Goal: Task Accomplishment & Management: Manage account settings

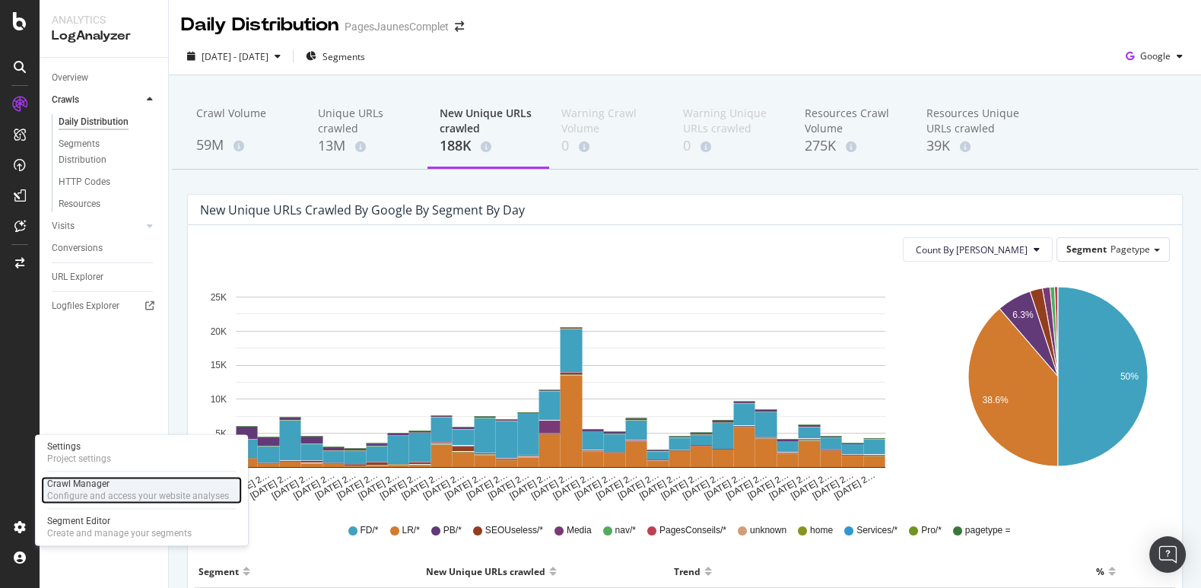
click at [100, 500] on div "Configure and access your website analyses" at bounding box center [138, 496] width 182 height 12
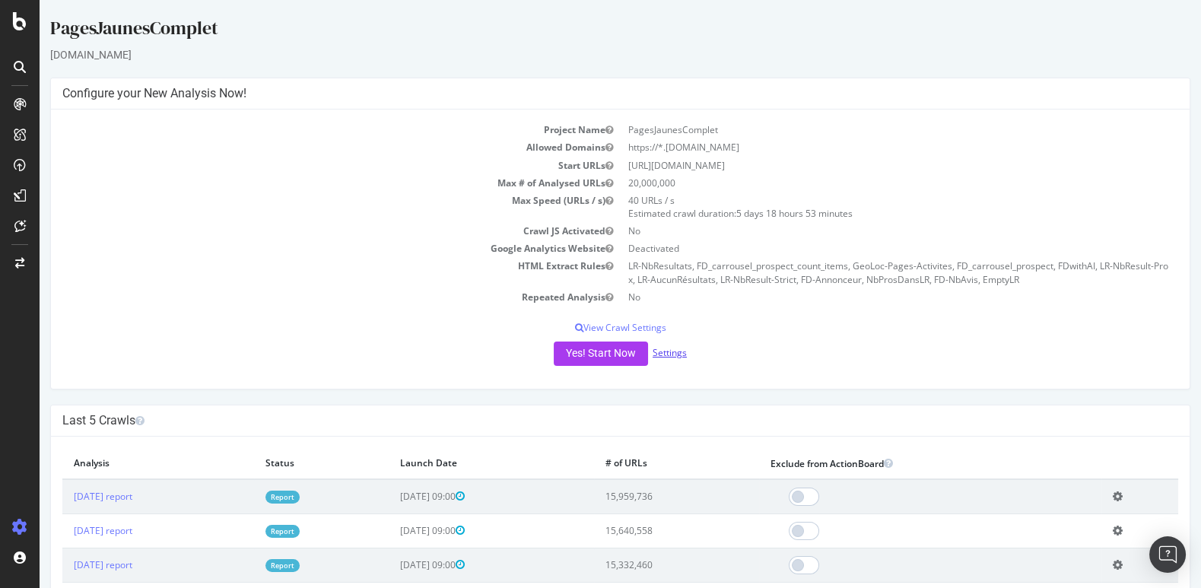
click at [676, 355] on link "Settings" at bounding box center [669, 352] width 34 height 13
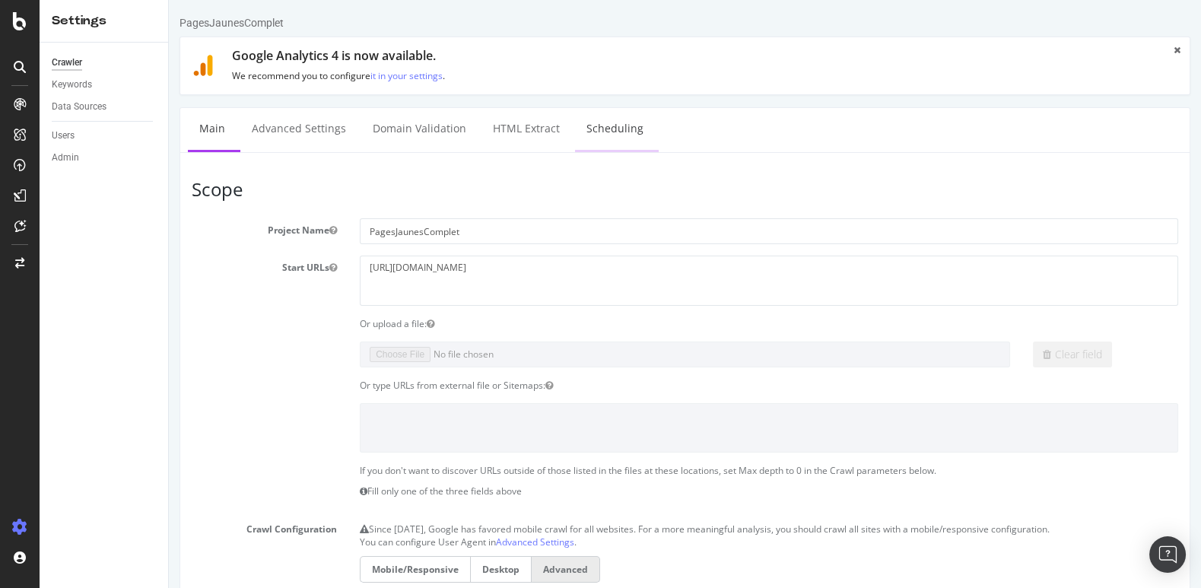
click at [611, 134] on link "Scheduling" at bounding box center [615, 129] width 80 height 42
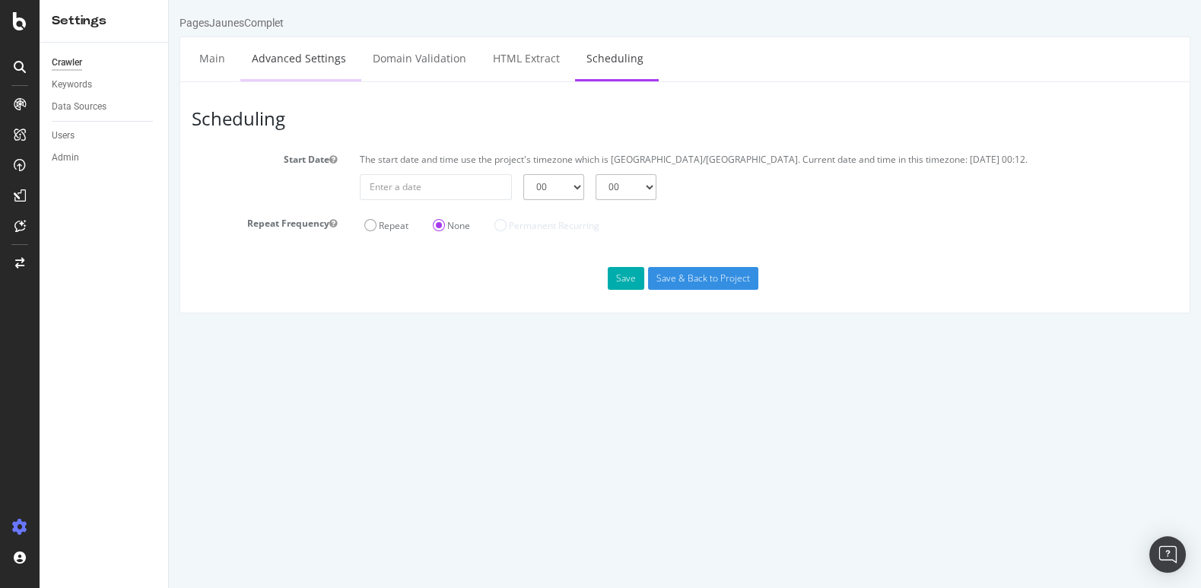
click at [311, 56] on link "Advanced Settings" at bounding box center [298, 58] width 117 height 42
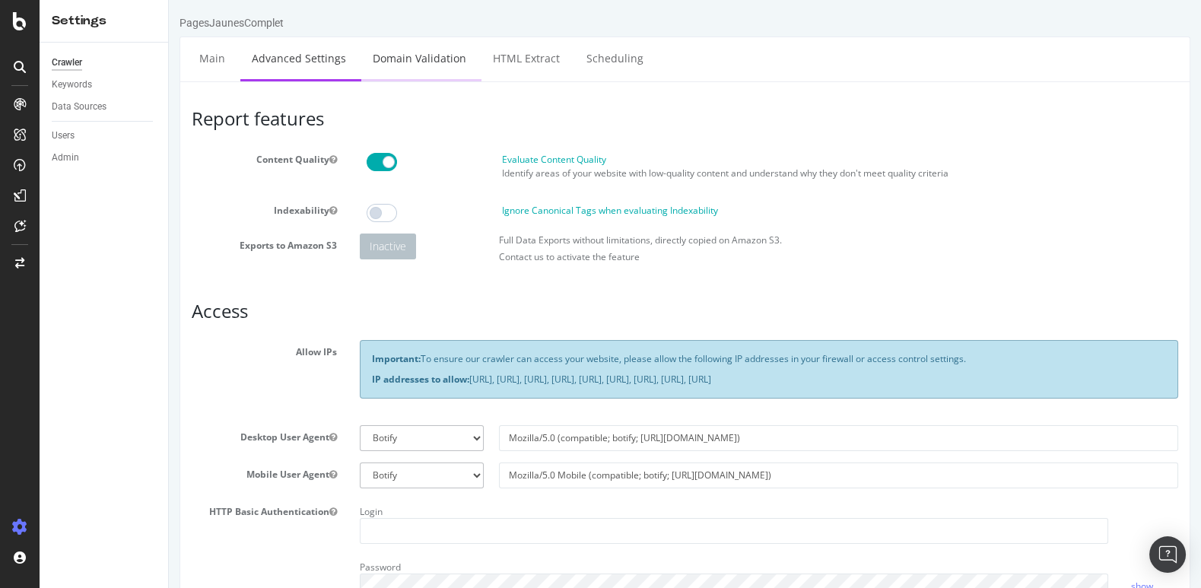
click at [447, 59] on link "Domain Validation" at bounding box center [419, 58] width 116 height 42
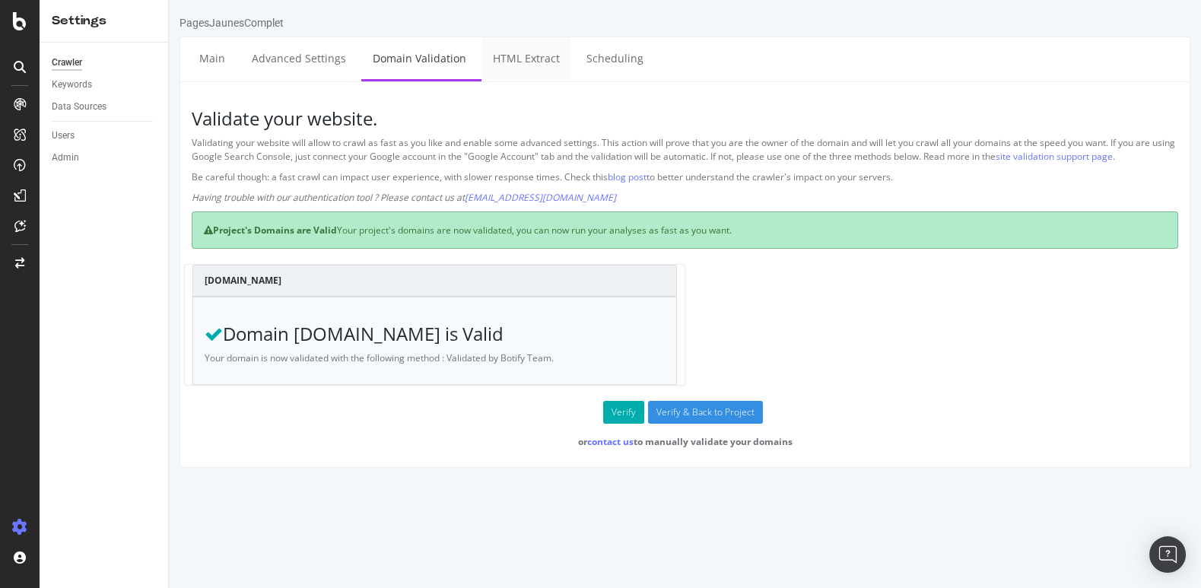
click at [498, 59] on link "HTML Extract" at bounding box center [526, 58] width 90 height 42
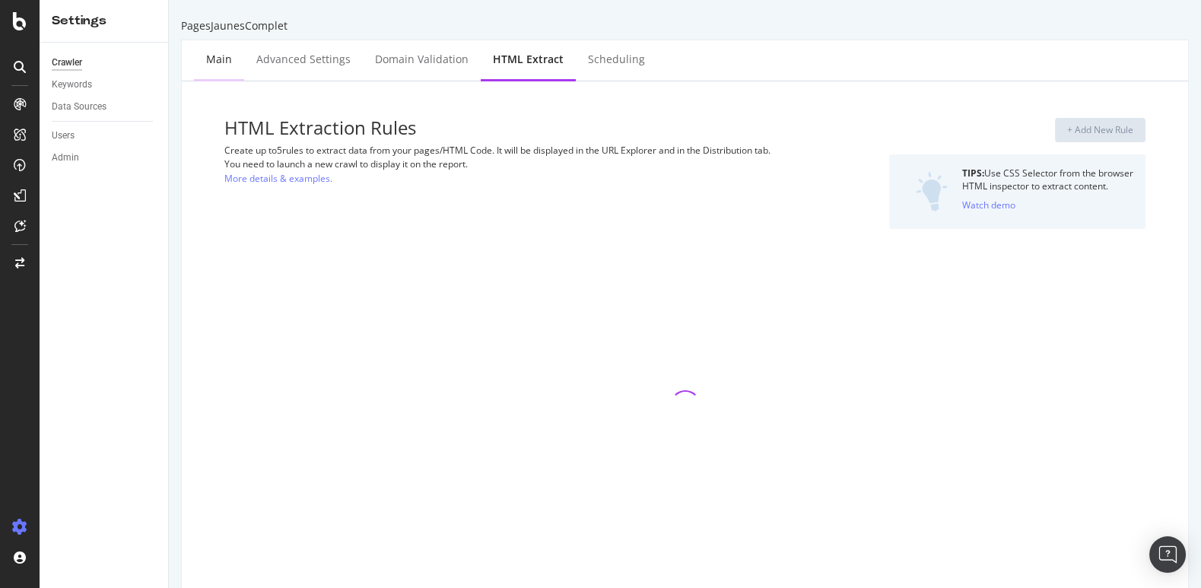
select select "i"
select select "count"
select select "exist"
select select "i"
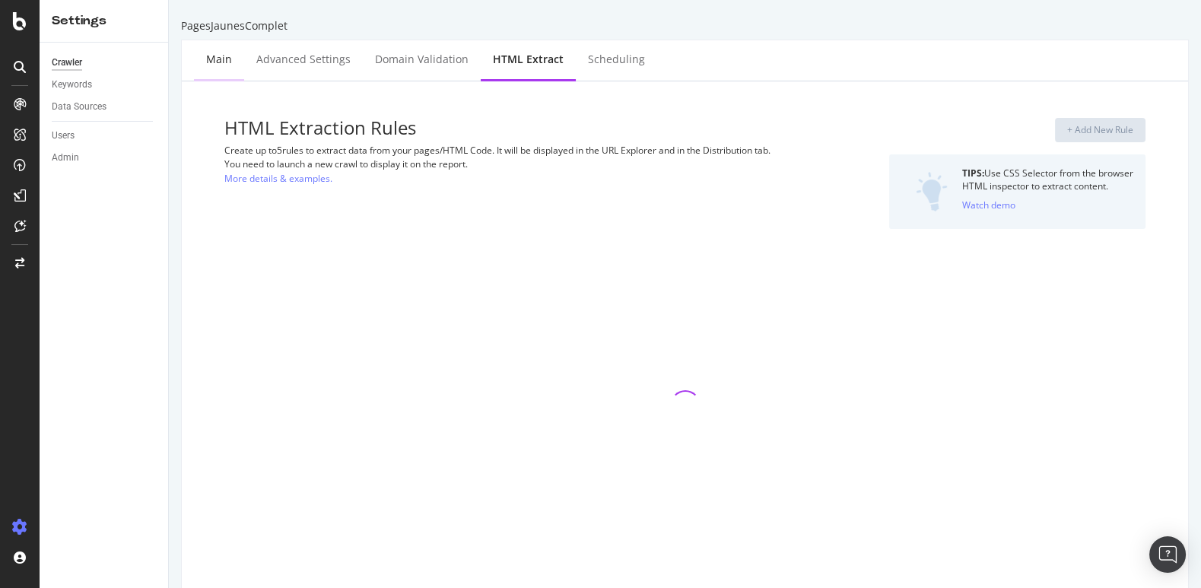
select select "i"
select select "exist"
select select "i"
select select "exist"
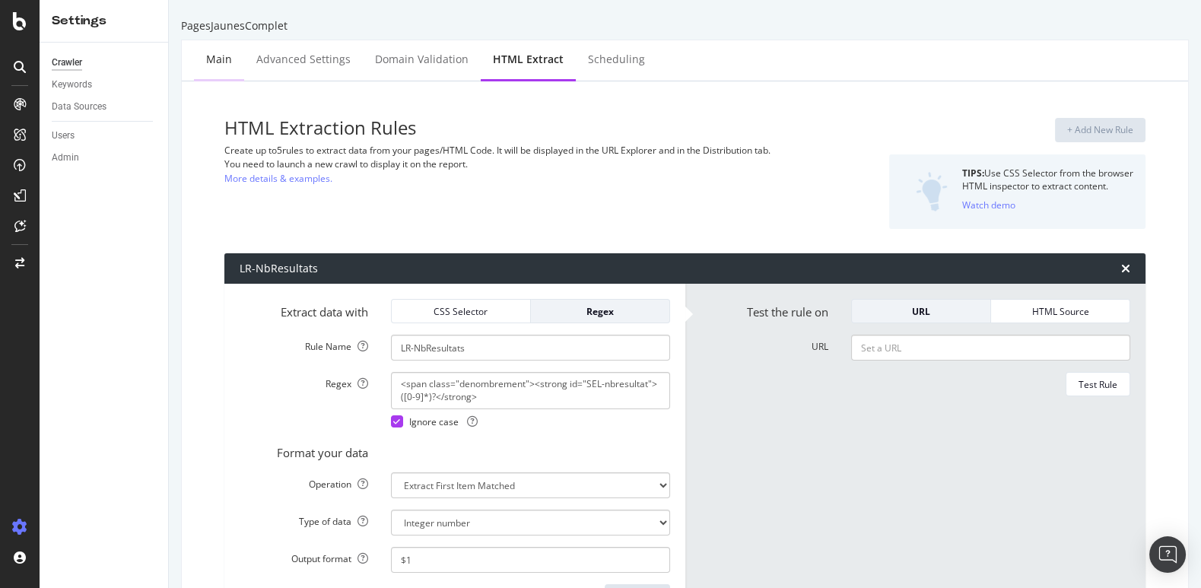
click at [216, 65] on div "Main" at bounding box center [219, 59] width 26 height 15
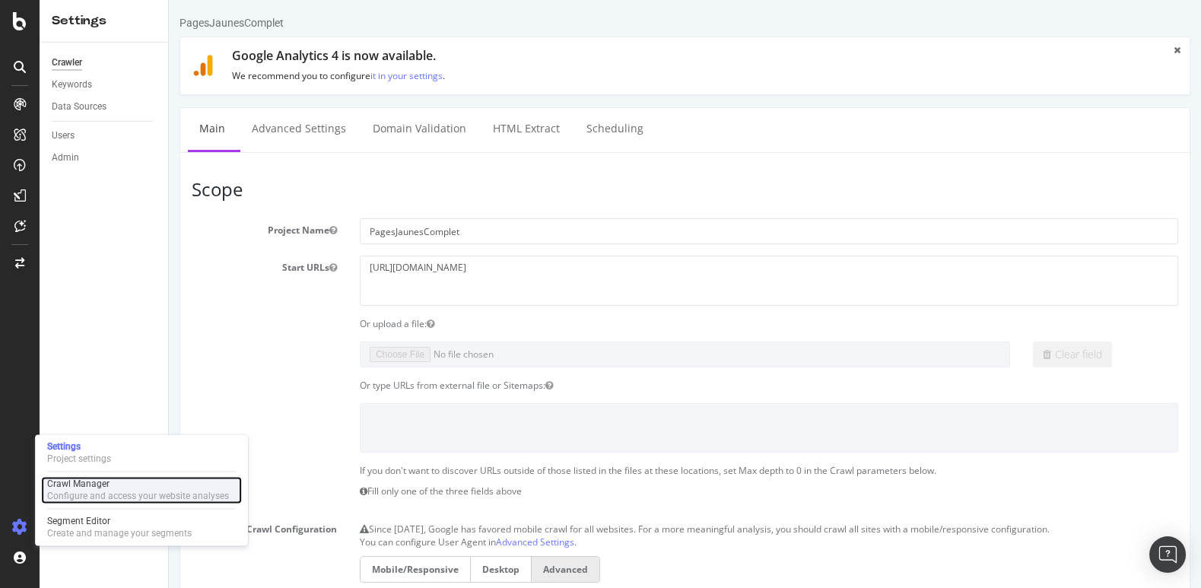
click at [81, 488] on div "Crawl Manager" at bounding box center [138, 484] width 182 height 12
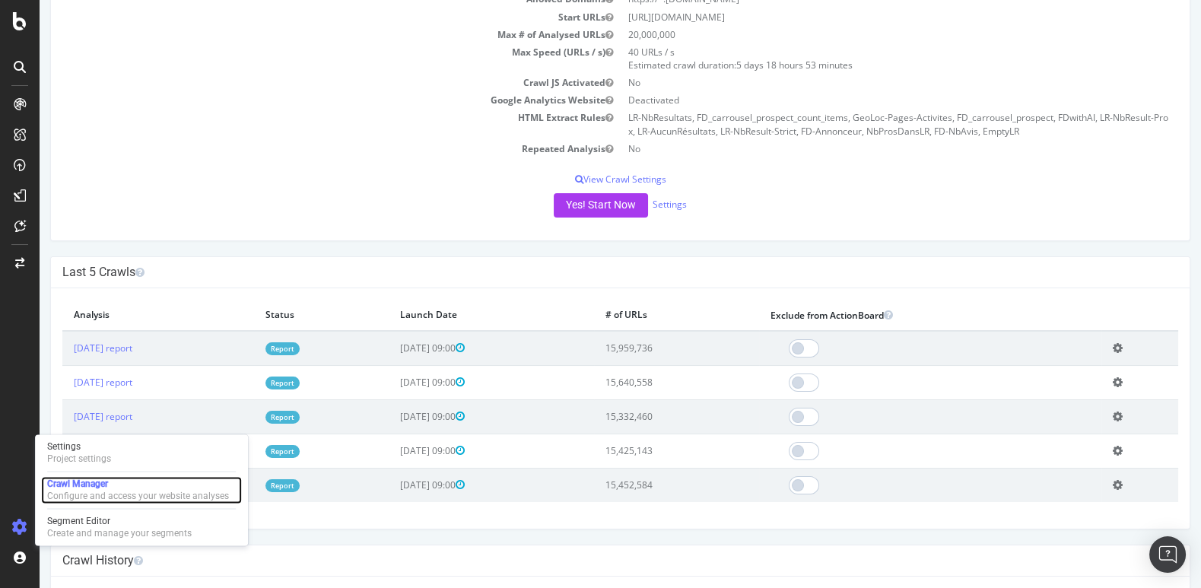
scroll to position [166, 0]
